Goal: Navigation & Orientation: Find specific page/section

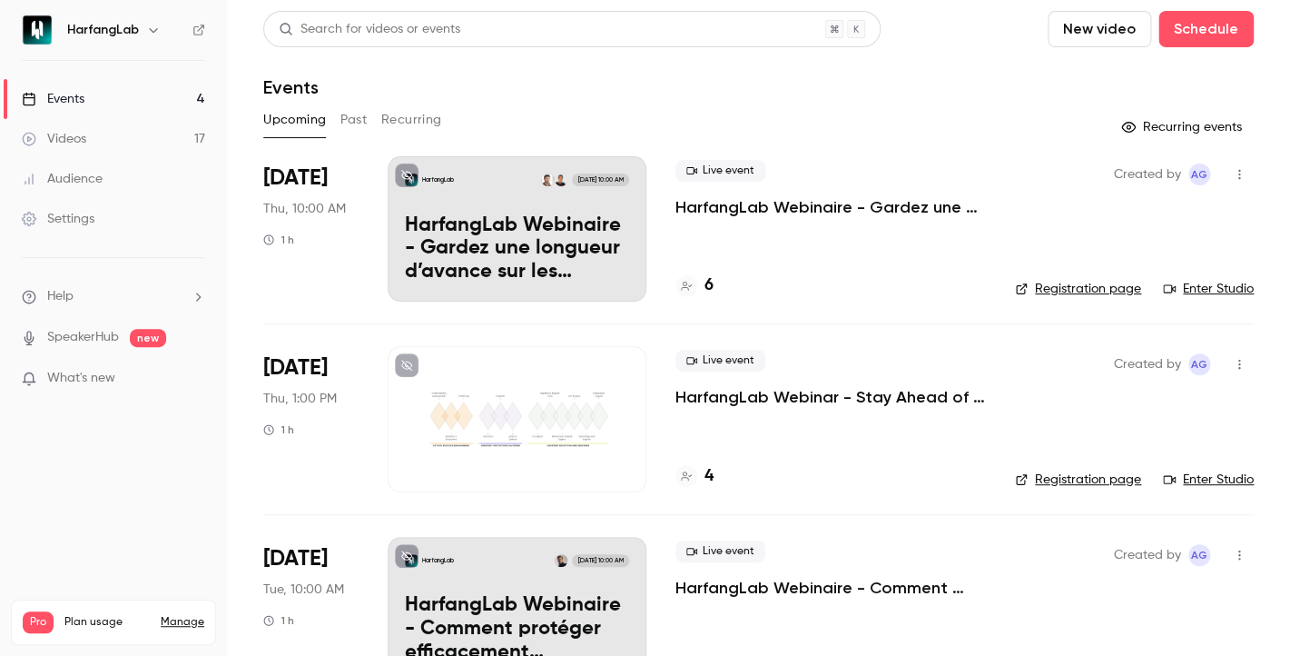
click at [715, 471] on div "4" at bounding box center [830, 476] width 311 height 25
click at [704, 479] on div "4" at bounding box center [694, 476] width 38 height 25
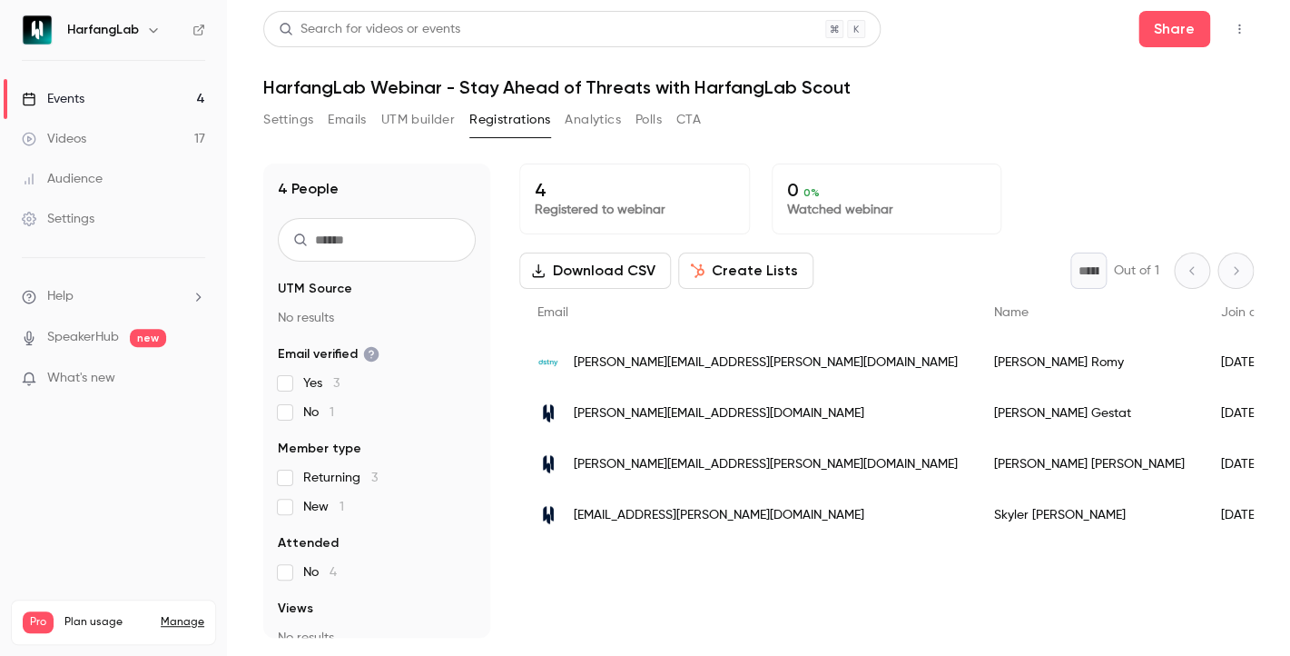
click at [123, 99] on link "Events 4" at bounding box center [113, 99] width 227 height 40
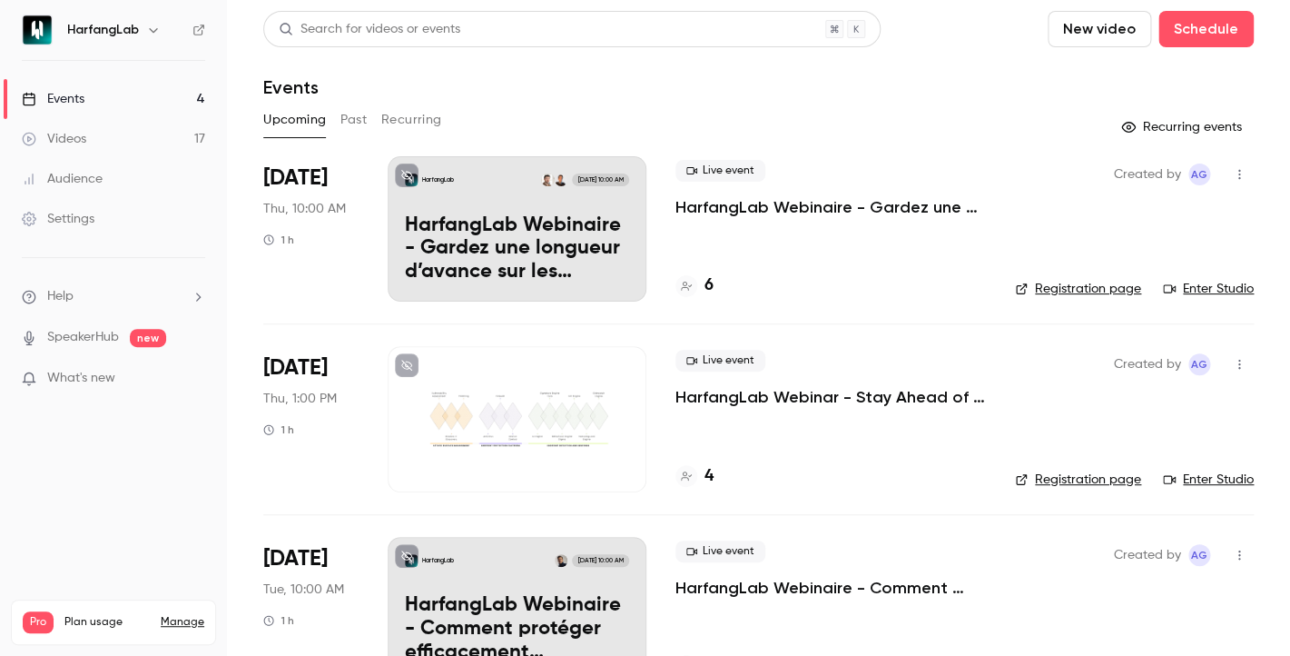
click at [493, 218] on p "HarfangLab Webinaire - Gardez une longueur d’avance sur les menaces avec Harfan…" at bounding box center [517, 249] width 224 height 70
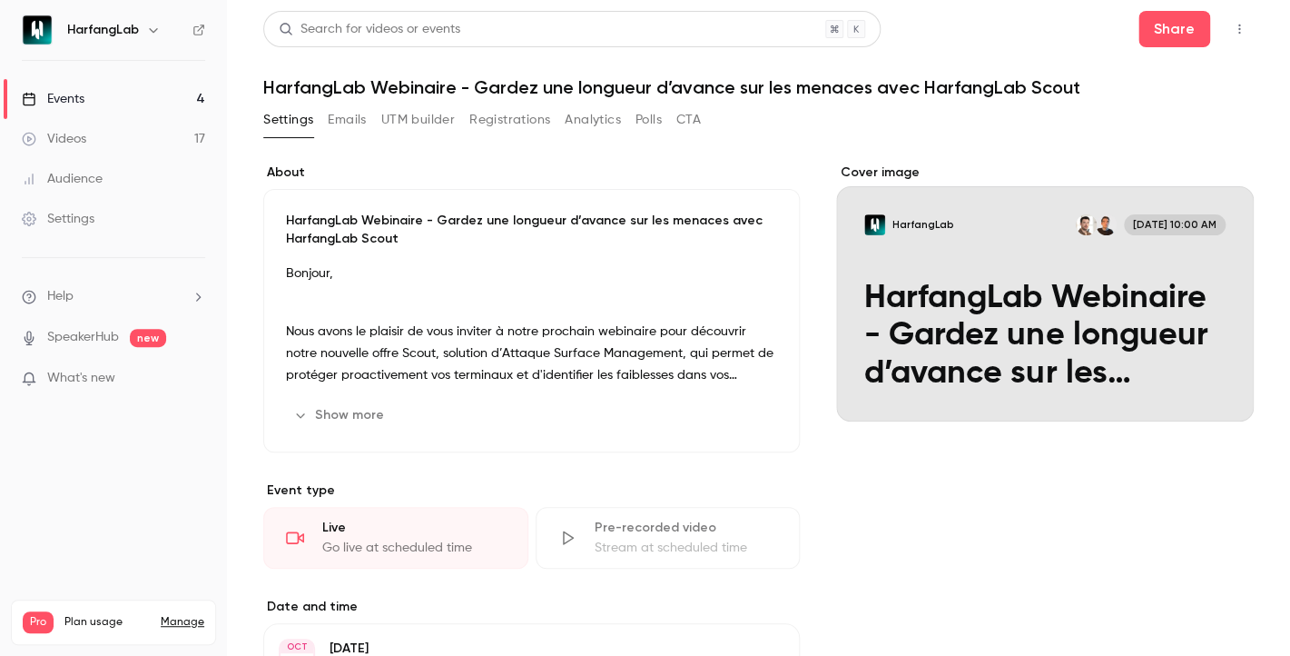
click at [340, 119] on button "Emails" at bounding box center [347, 119] width 38 height 29
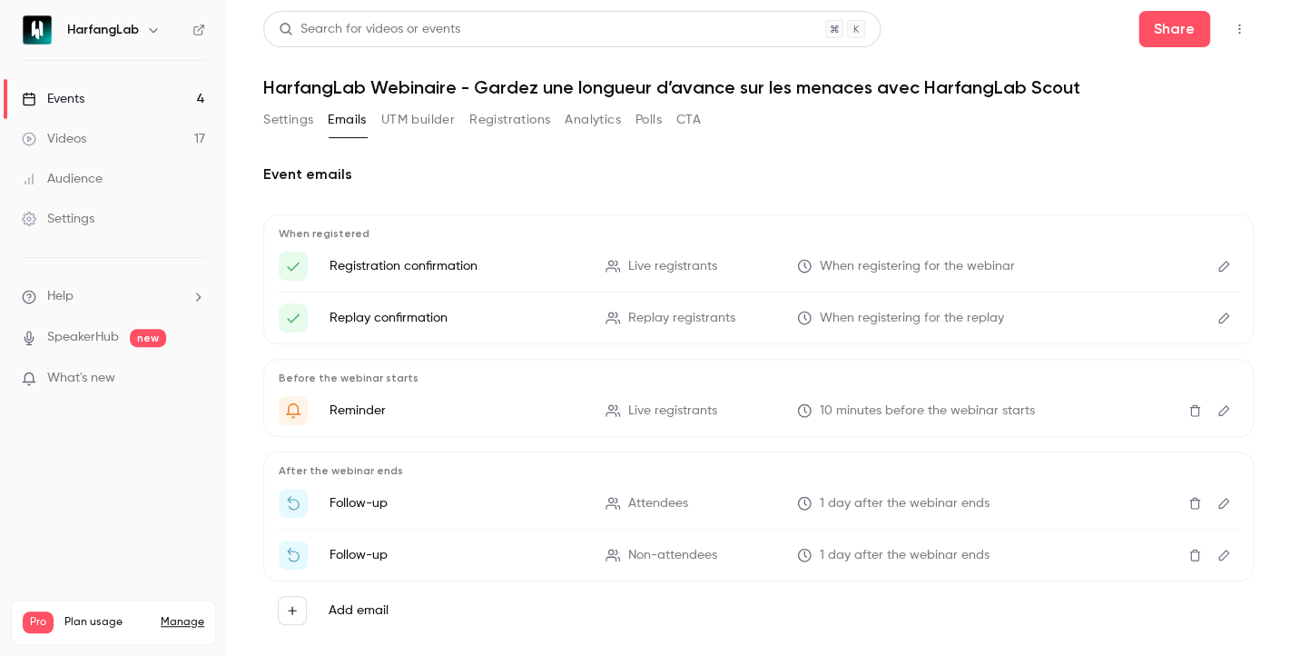
click at [498, 122] on button "Registrations" at bounding box center [509, 119] width 81 height 29
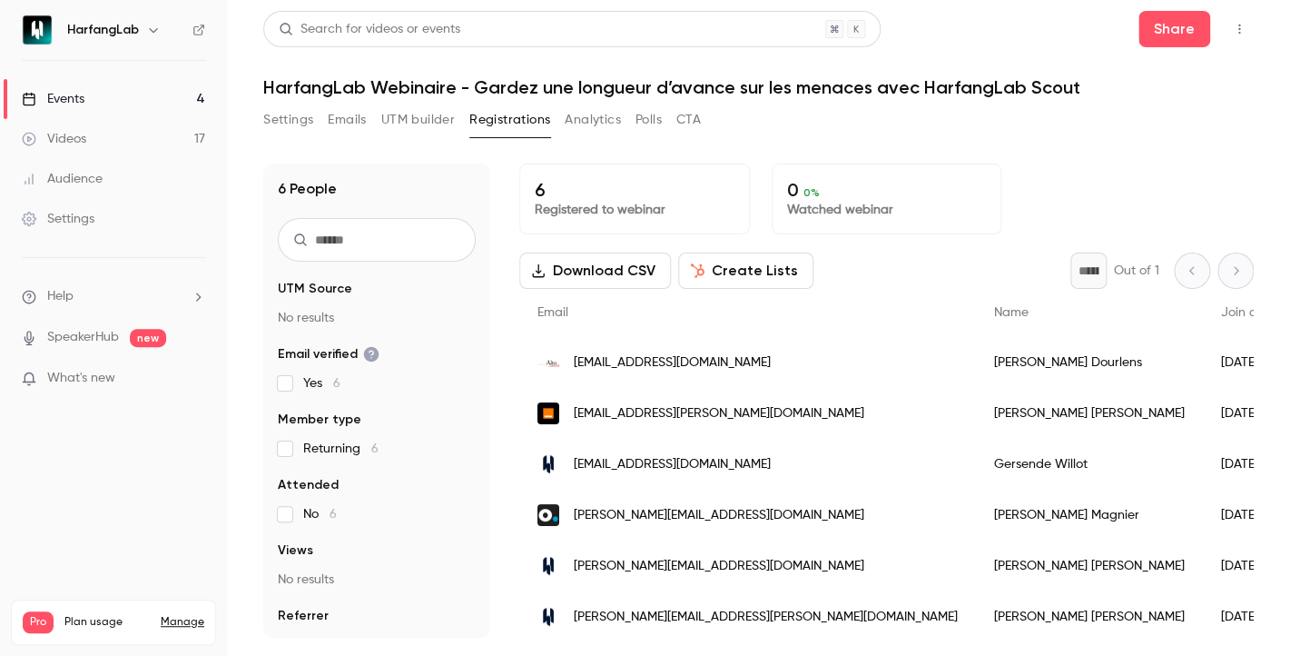
scroll to position [5, 0]
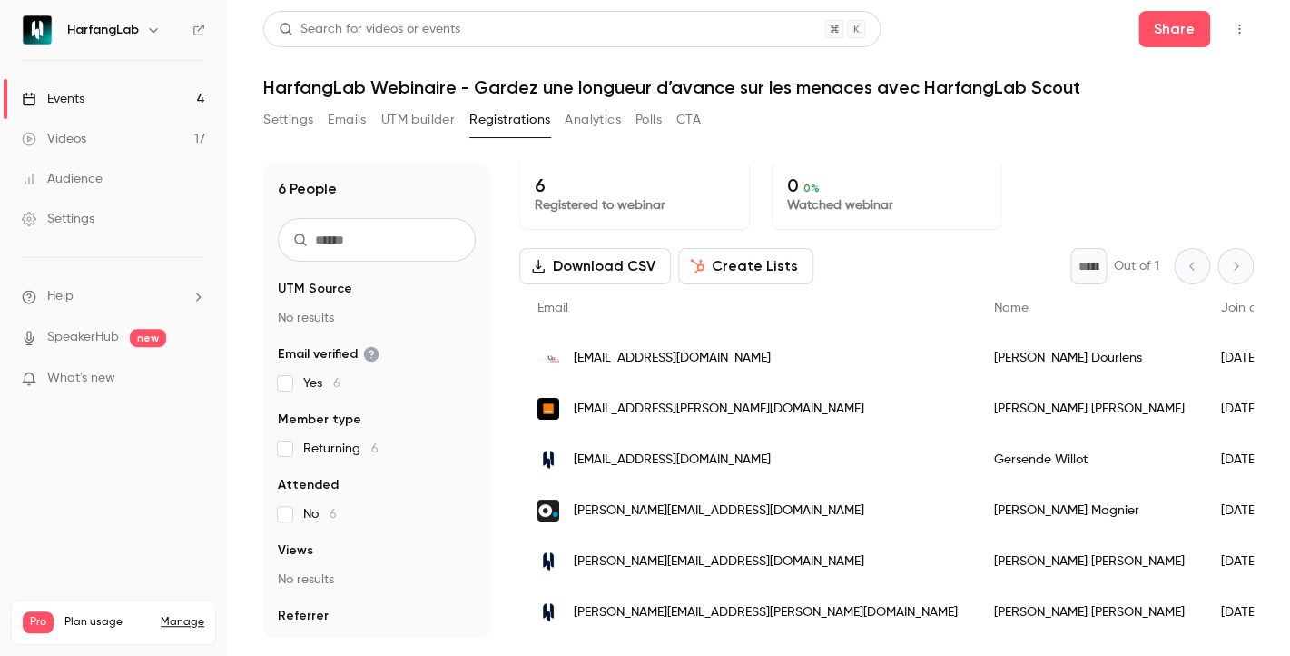
click at [91, 92] on link "Events 4" at bounding box center [113, 99] width 227 height 40
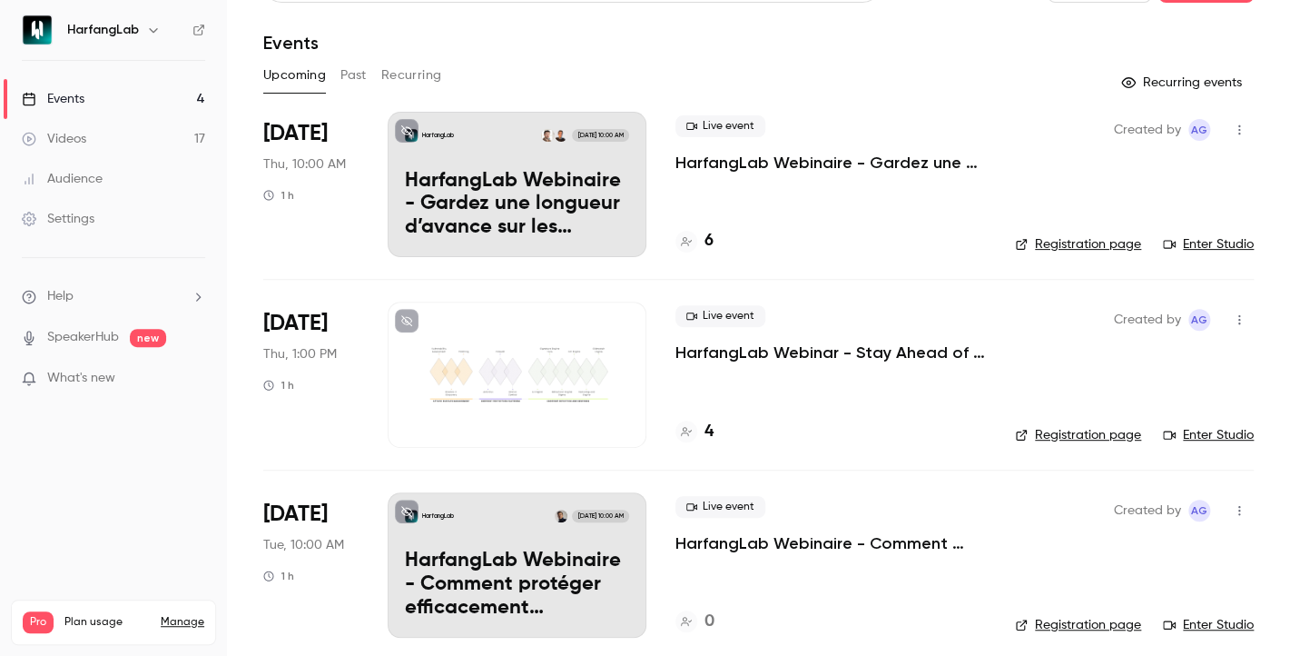
scroll to position [250, 0]
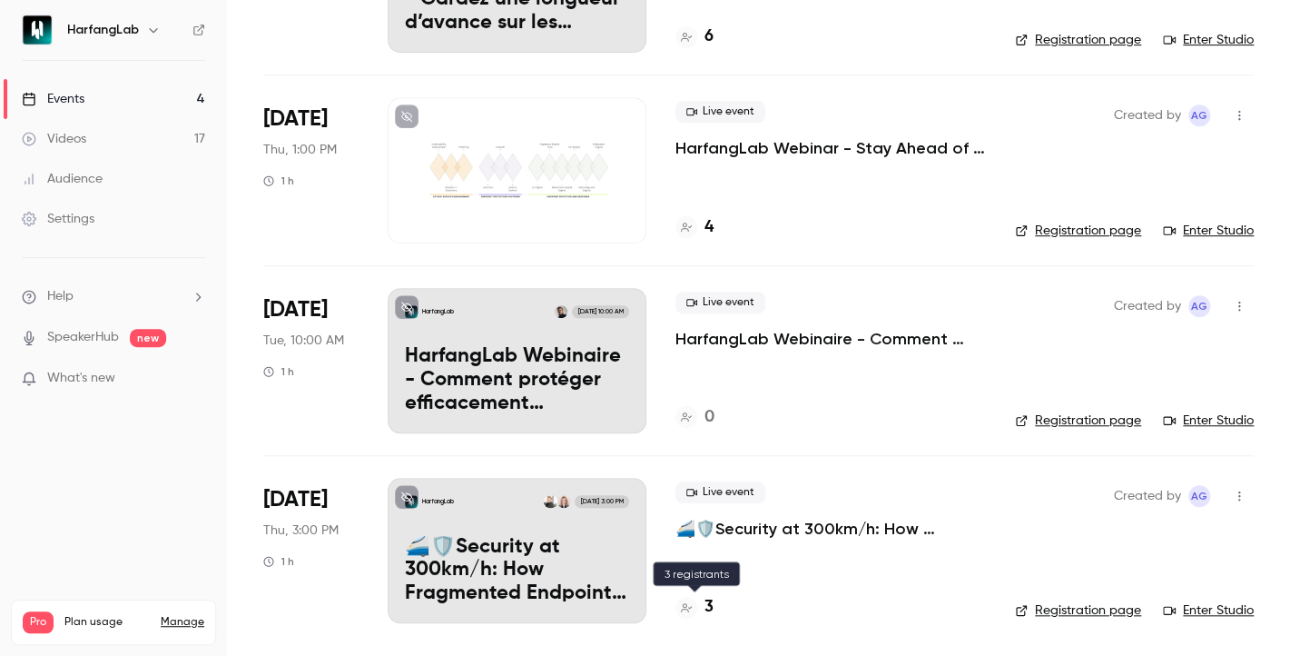
click at [704, 615] on div "3" at bounding box center [694, 607] width 38 height 25
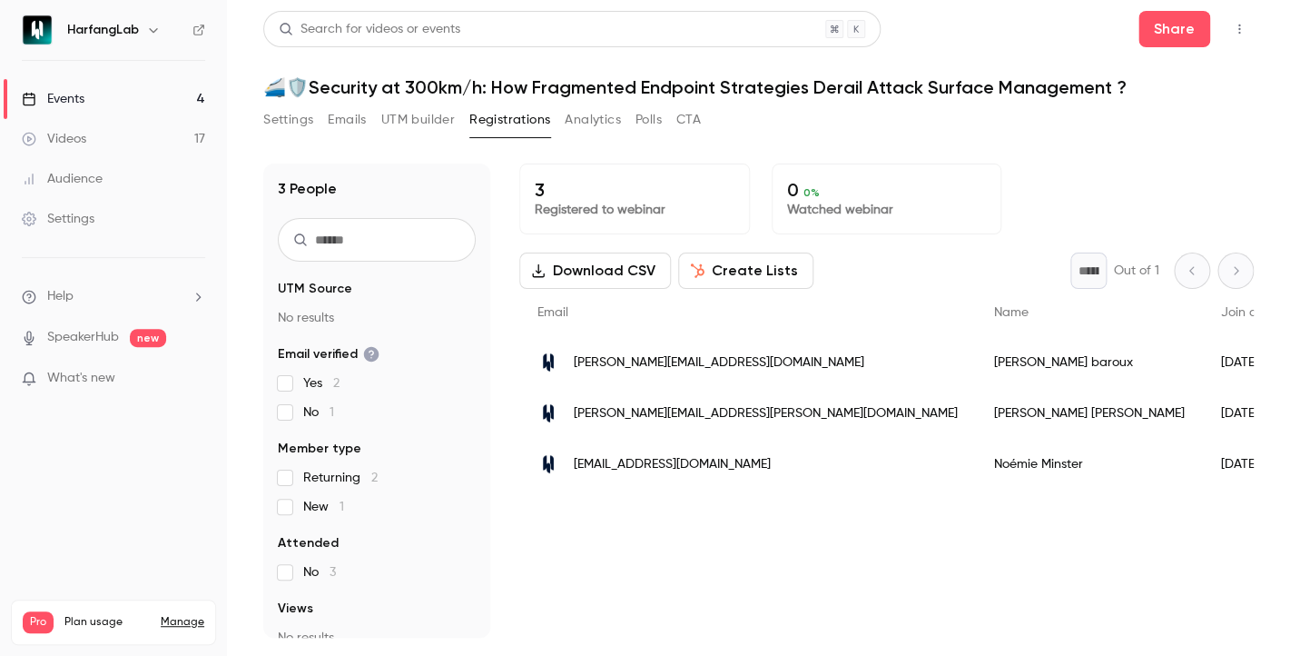
click at [48, 91] on div "Events" at bounding box center [53, 99] width 63 height 18
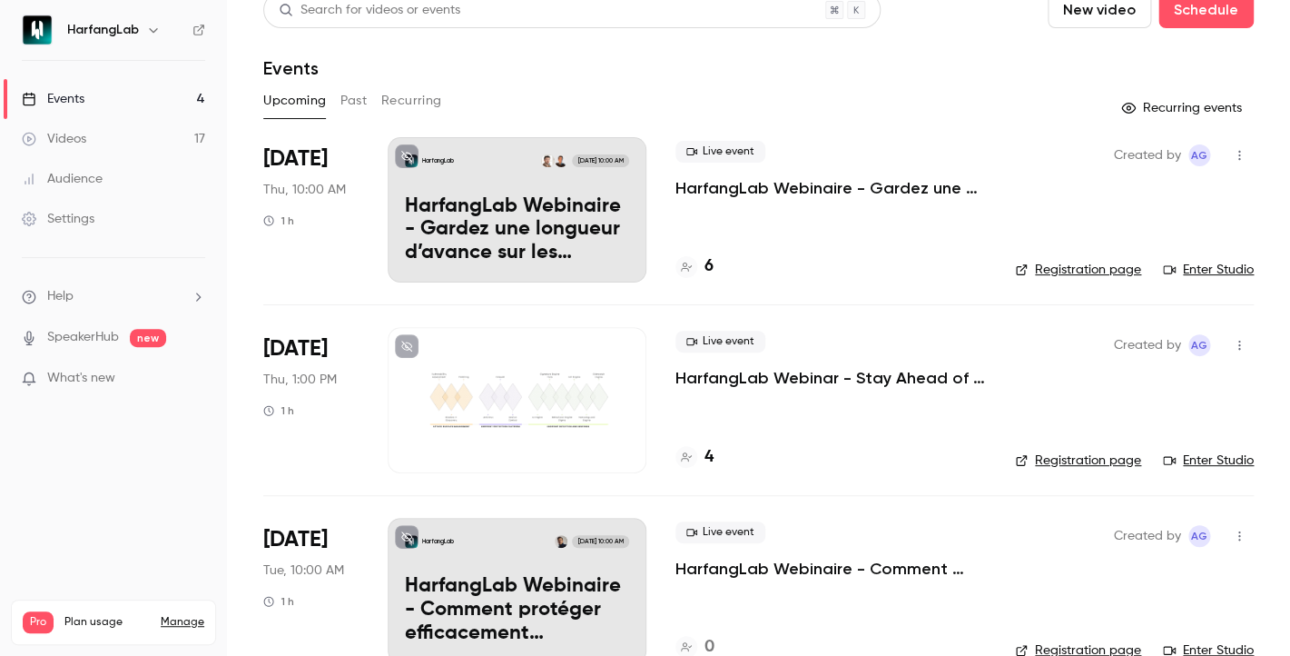
scroll to position [28, 0]
